Goal: Register for event/course

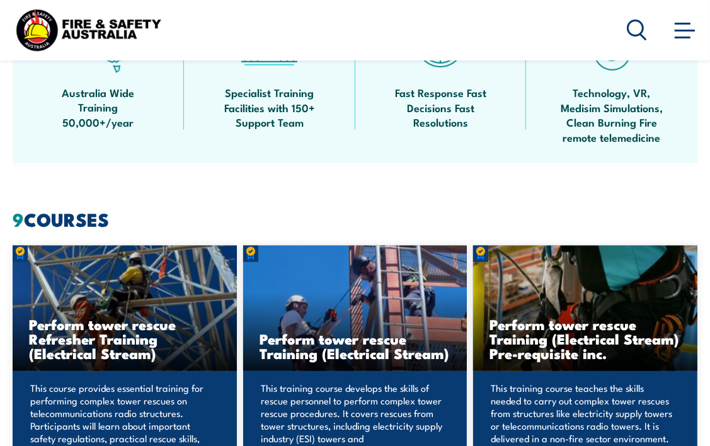
scroll to position [567, 0]
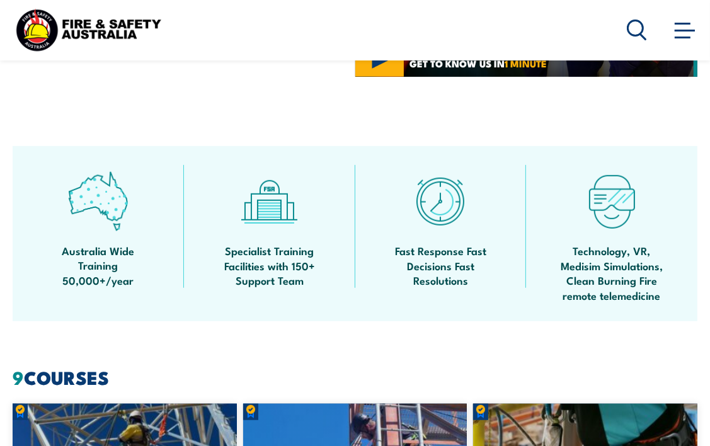
click at [634, 35] on circle at bounding box center [635, 27] width 15 height 15
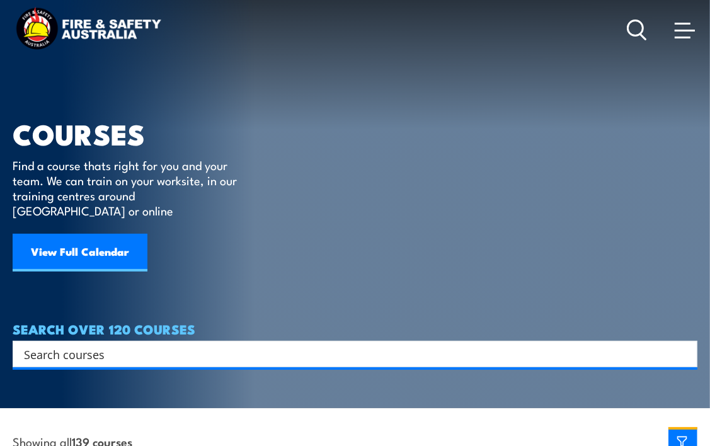
click at [195, 345] on input "Search input" at bounding box center [347, 354] width 646 height 19
type input "fire extinguisher"
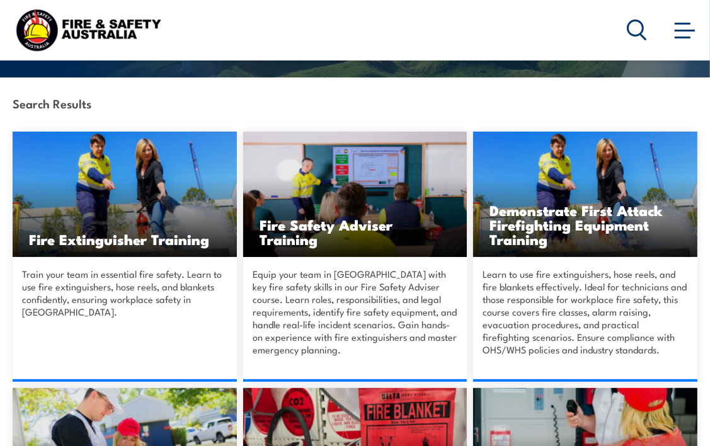
scroll to position [252, 0]
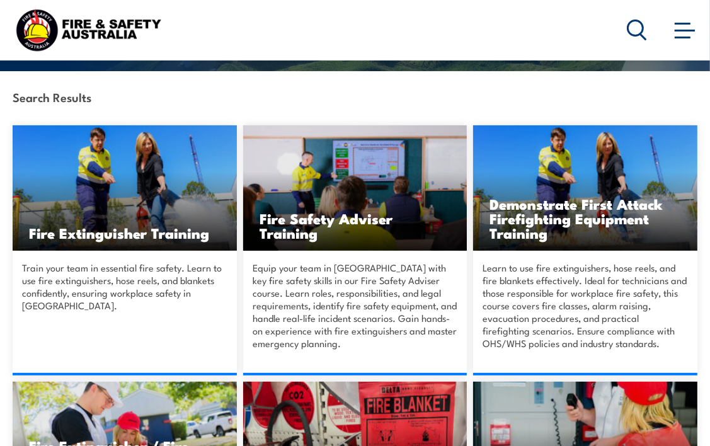
click at [164, 183] on img at bounding box center [125, 187] width 224 height 125
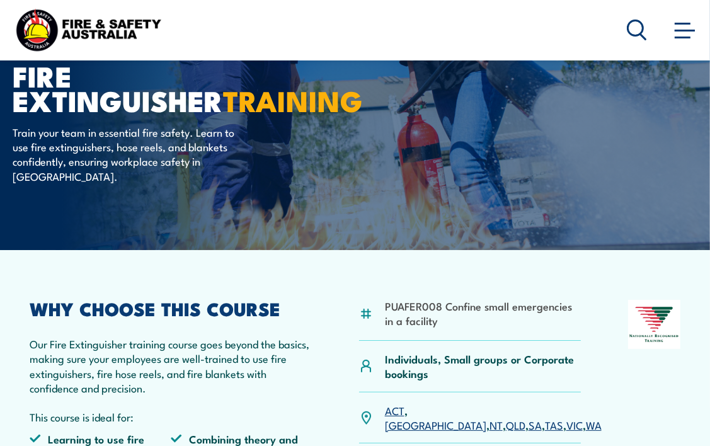
scroll to position [189, 0]
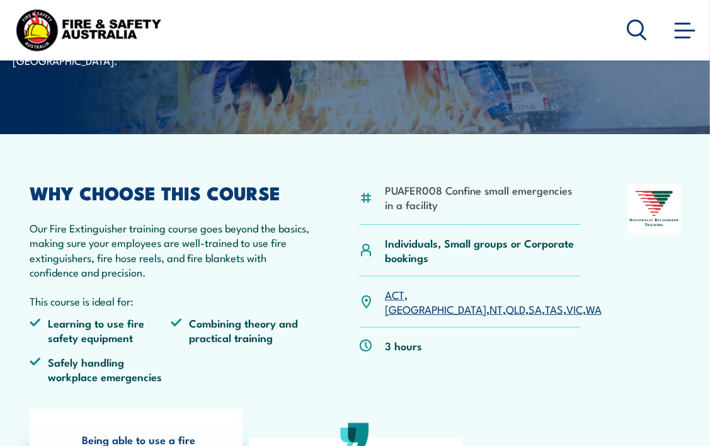
click at [506, 301] on link "QLD" at bounding box center [516, 308] width 20 height 15
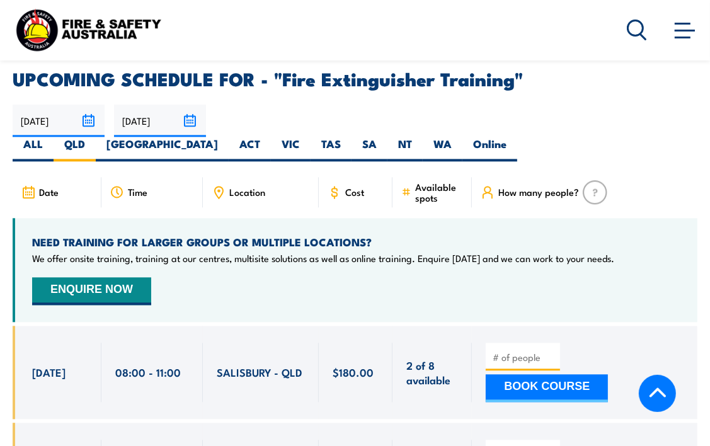
scroll to position [2039, 0]
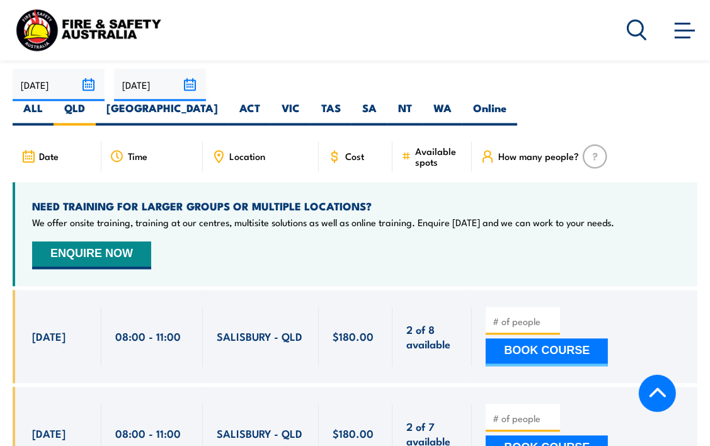
click at [499, 315] on input "number" at bounding box center [524, 321] width 63 height 13
type input "12"
click at [658, 290] on div "12 BOOK COURSE" at bounding box center [584, 336] width 225 height 93
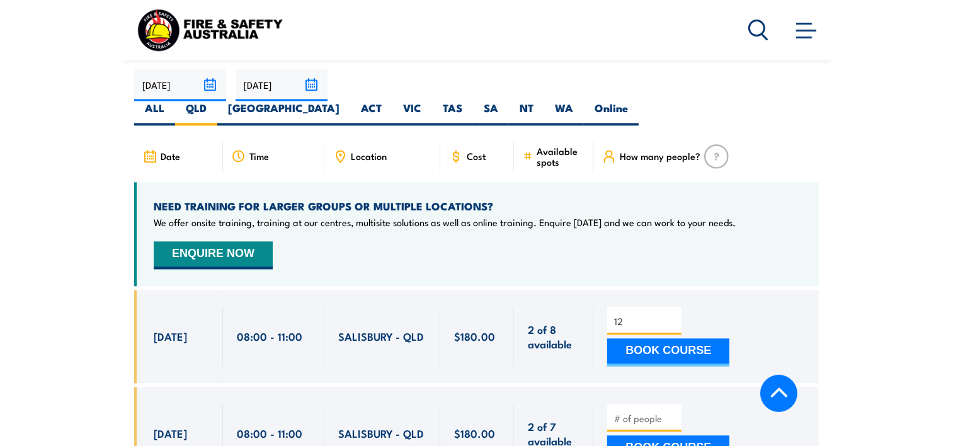
scroll to position [2048, 0]
